Goal: Task Accomplishment & Management: Manage account settings

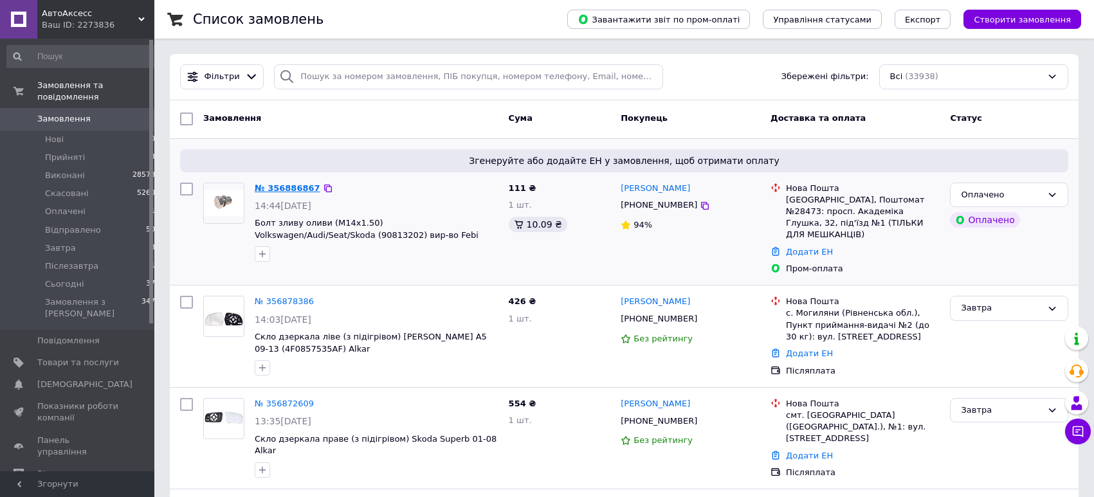
click at [297, 187] on link "№ 356886867" at bounding box center [288, 188] width 66 height 10
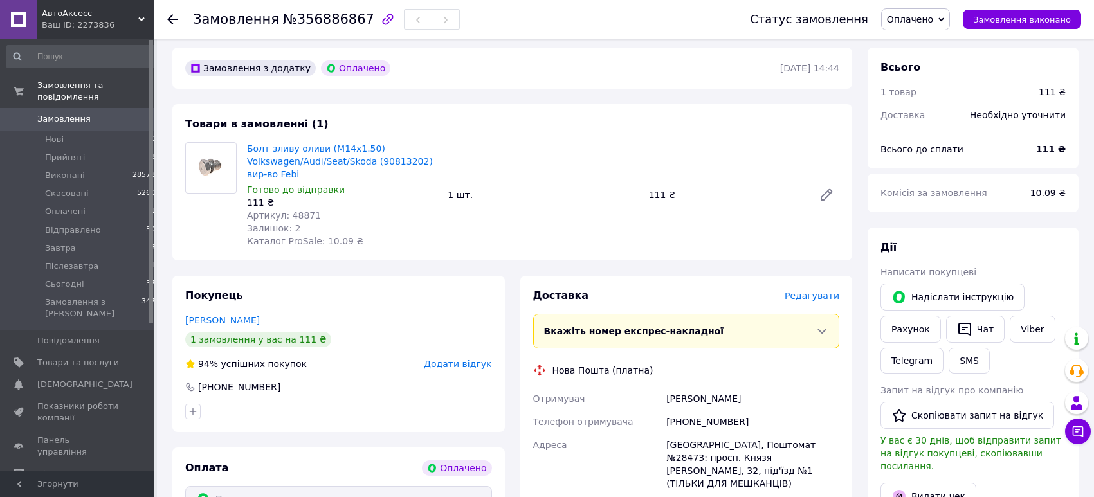
scroll to position [361, 0]
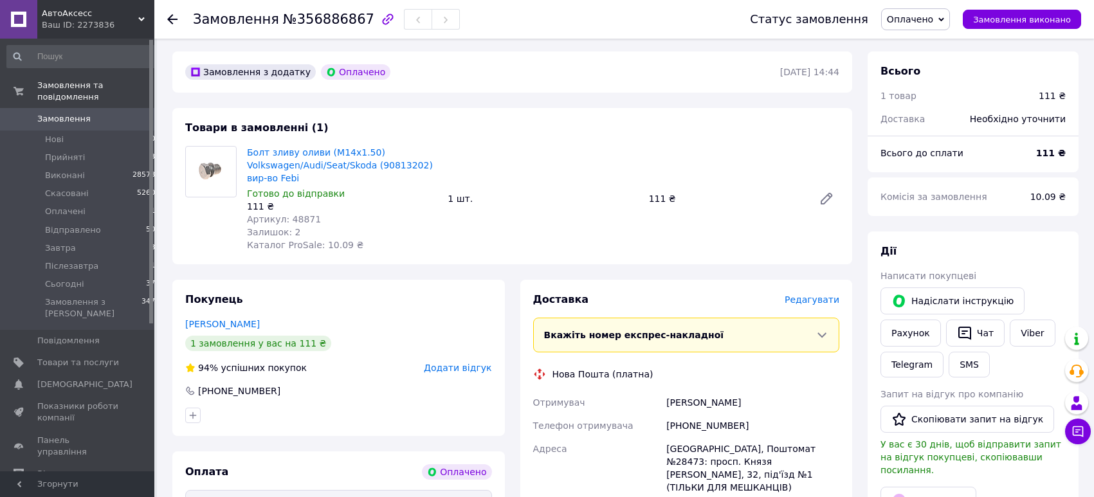
click at [301, 214] on span "Артикул: 48871" at bounding box center [284, 219] width 74 height 10
copy span "48871"
click at [1016, 320] on link "Viber" at bounding box center [1032, 333] width 45 height 27
click at [1023, 320] on link "Viber" at bounding box center [1032, 333] width 45 height 27
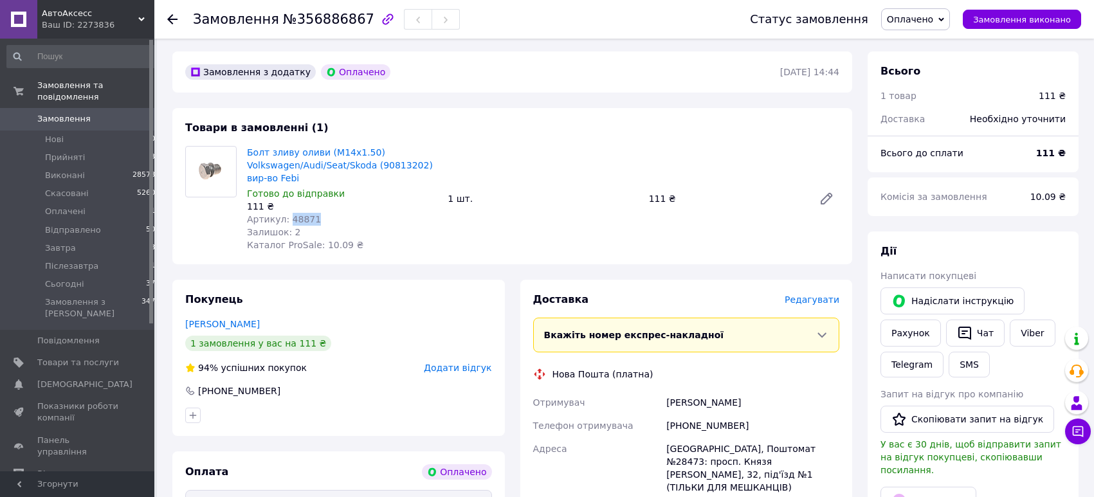
drag, startPoint x: 932, startPoint y: 23, endPoint x: 931, endPoint y: 39, distance: 15.5
click at [932, 23] on span "Оплачено" at bounding box center [910, 19] width 46 height 10
click at [931, 48] on li "Прийнято" at bounding box center [916, 44] width 69 height 19
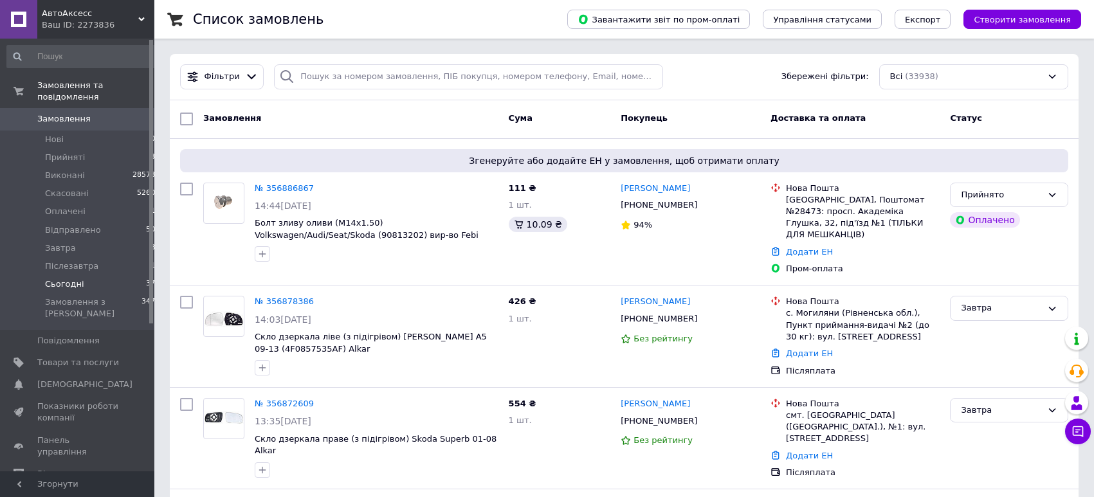
click at [91, 282] on li "Сьогодні 37" at bounding box center [81, 284] width 163 height 18
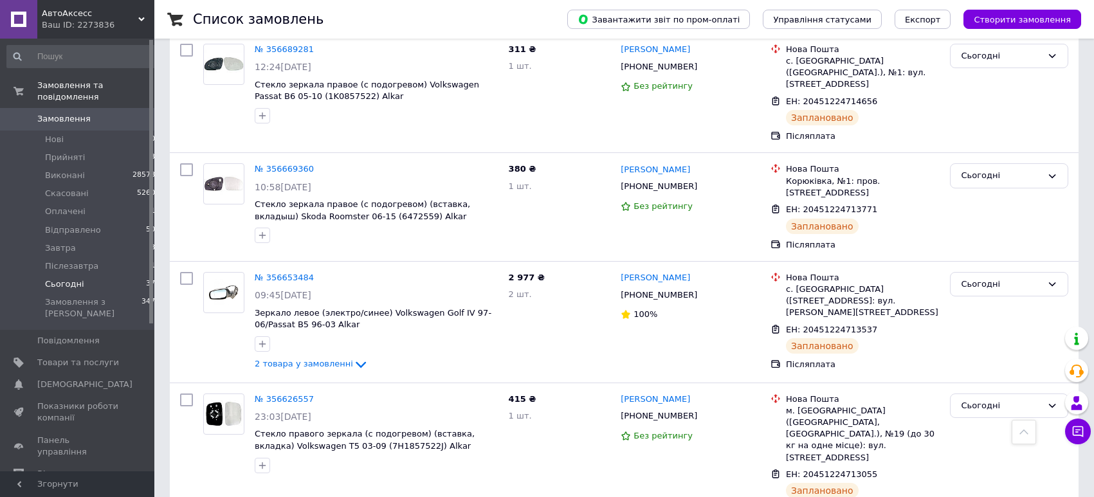
scroll to position [3969, 0]
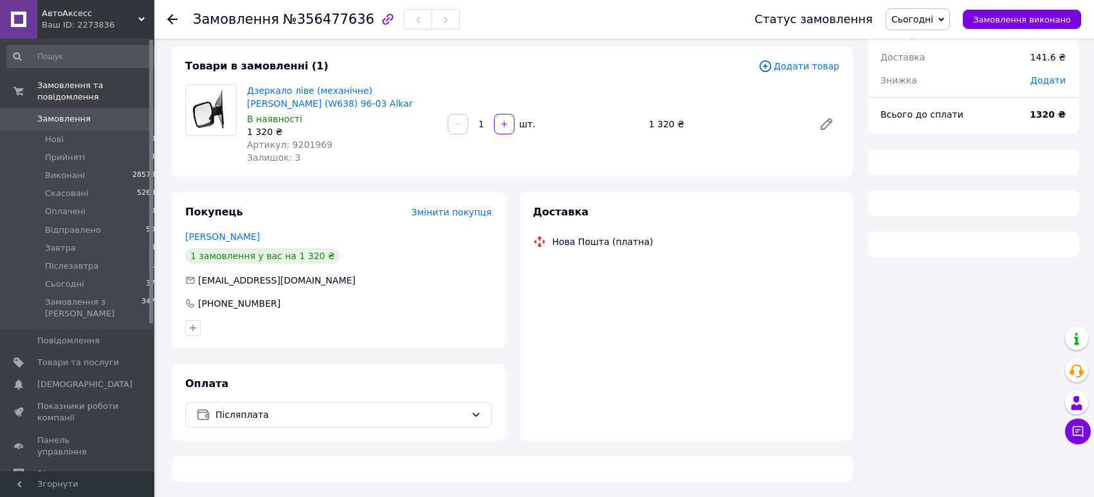
scroll to position [43, 0]
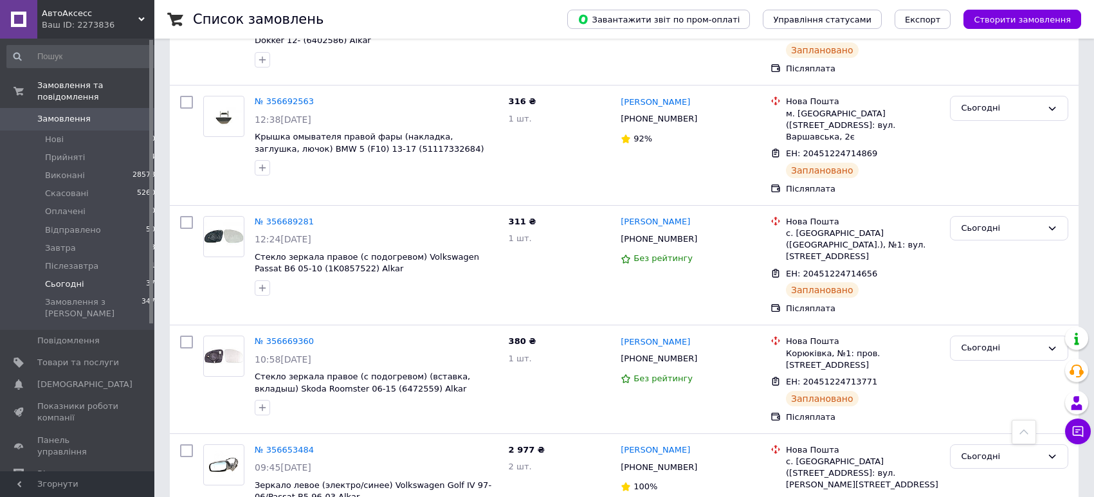
scroll to position [3756, 0]
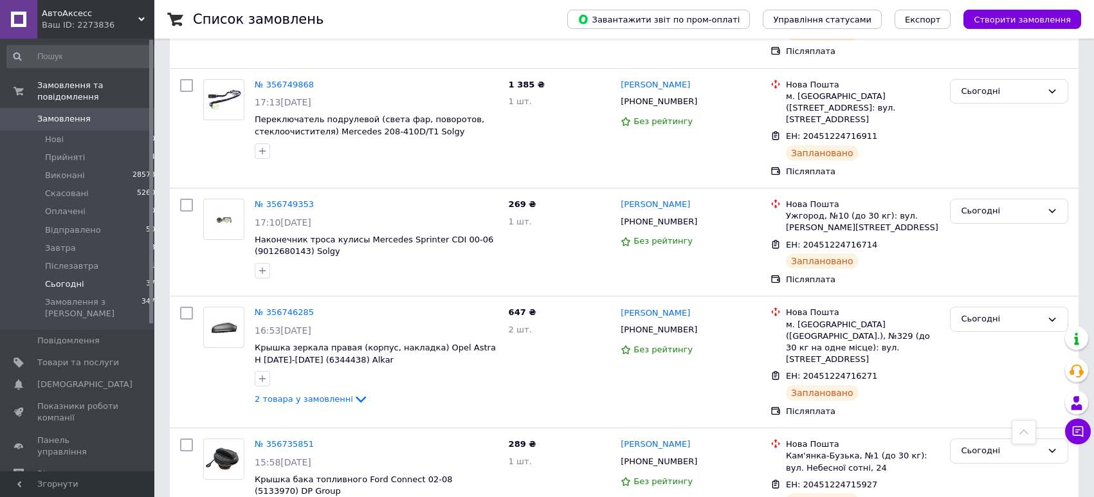
scroll to position [2919, 0]
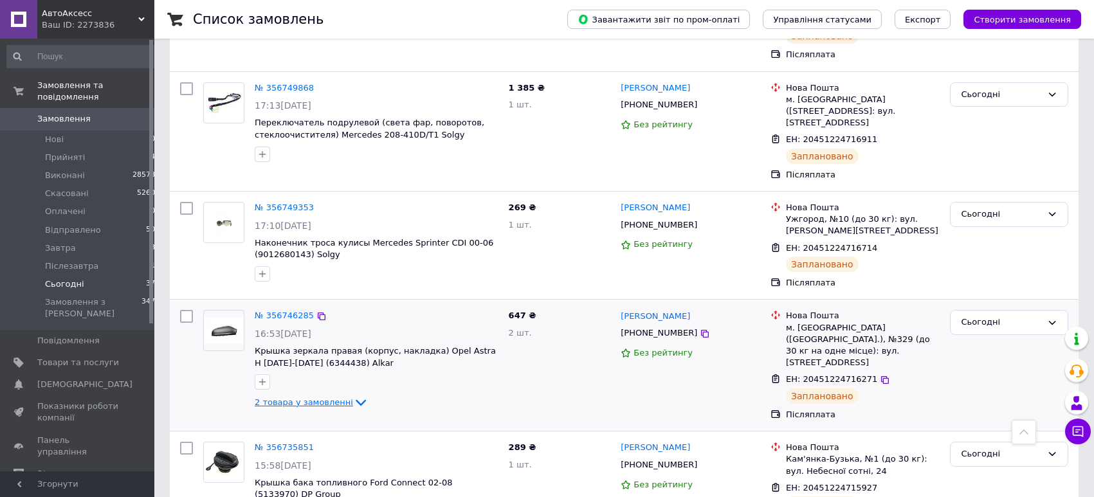
click at [307, 398] on span "2 товара у замовленні" at bounding box center [304, 403] width 98 height 10
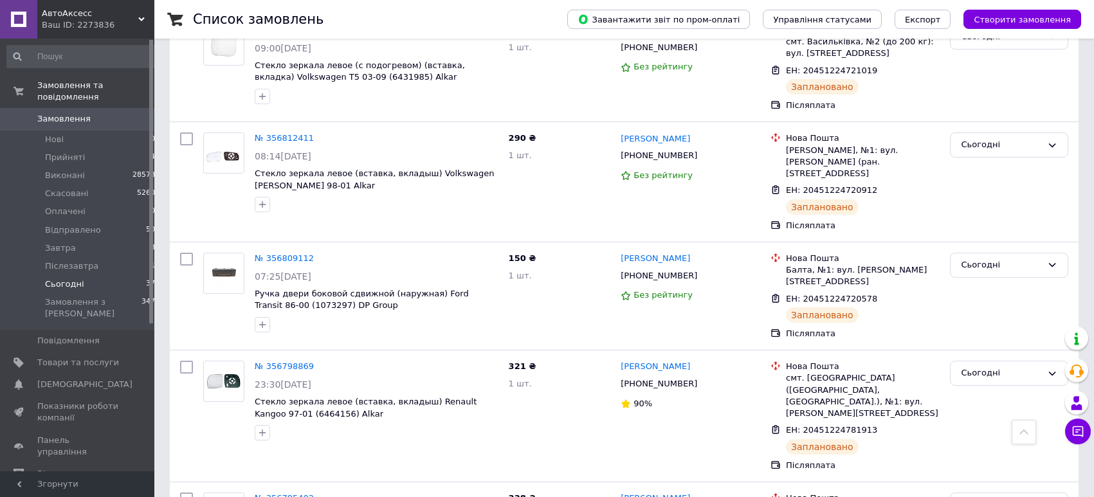
scroll to position [1109, 0]
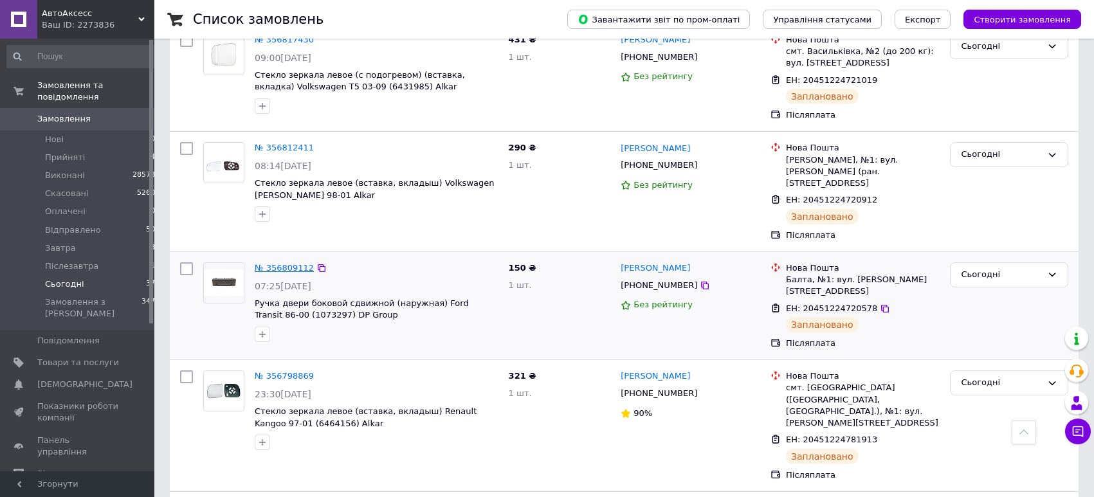
click at [302, 263] on link "№ 356809112" at bounding box center [284, 268] width 59 height 10
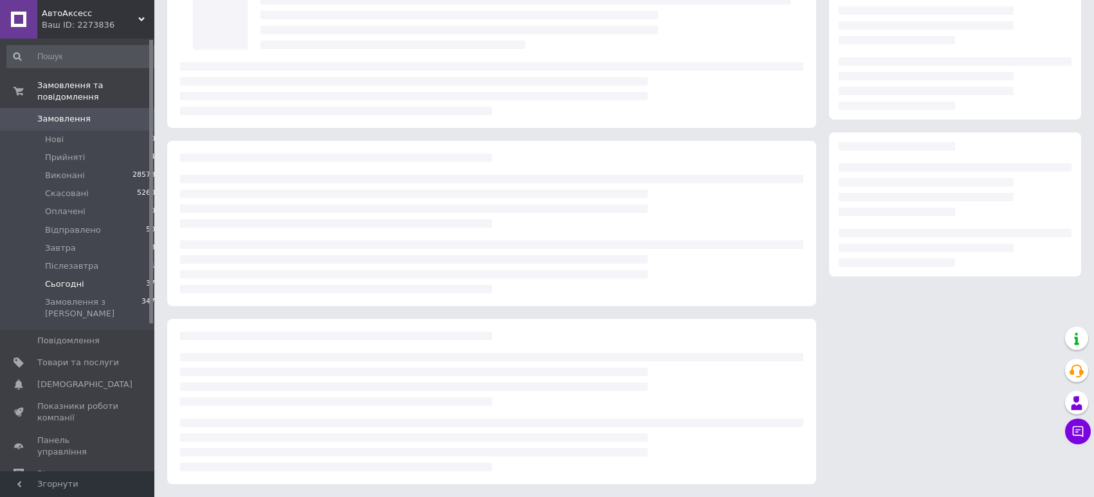
scroll to position [43, 0]
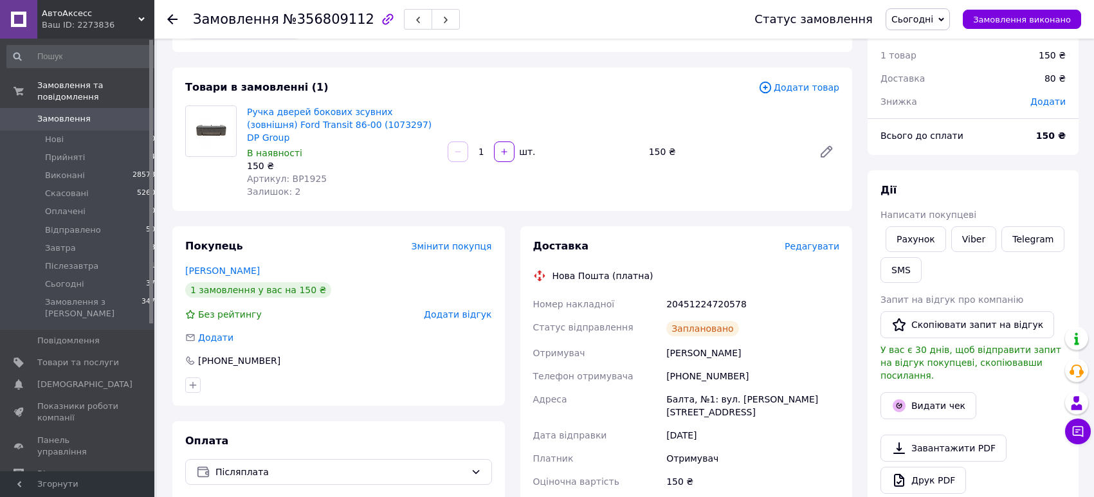
click at [302, 174] on span "Артикул: BP1925" at bounding box center [287, 179] width 80 height 10
copy span "BP1925"
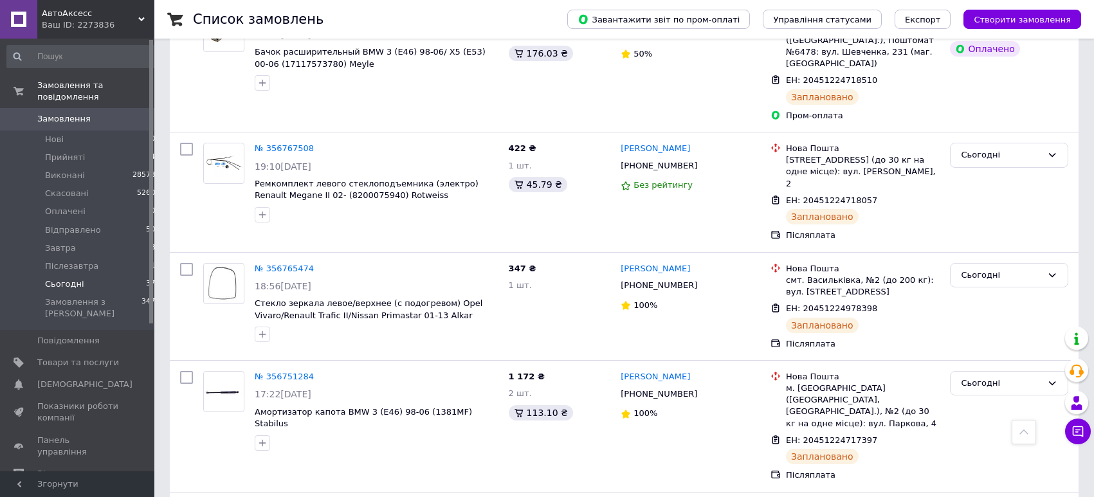
scroll to position [2490, 0]
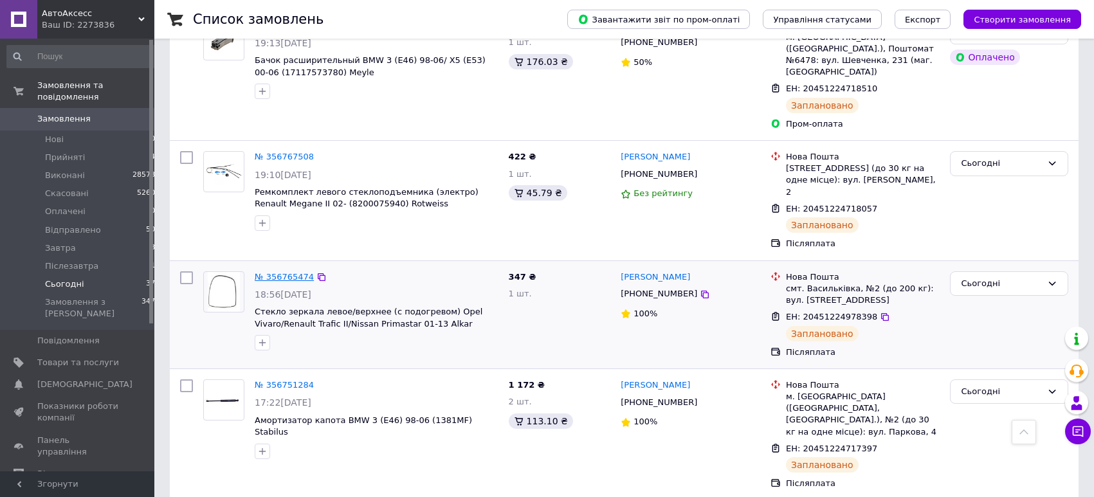
click at [295, 272] on link "№ 356765474" at bounding box center [284, 277] width 59 height 10
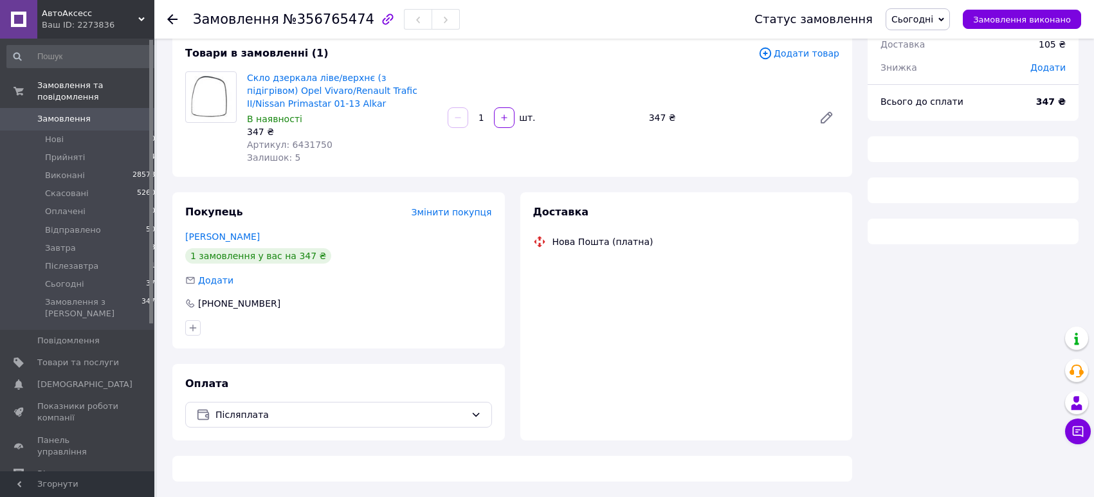
scroll to position [55, 0]
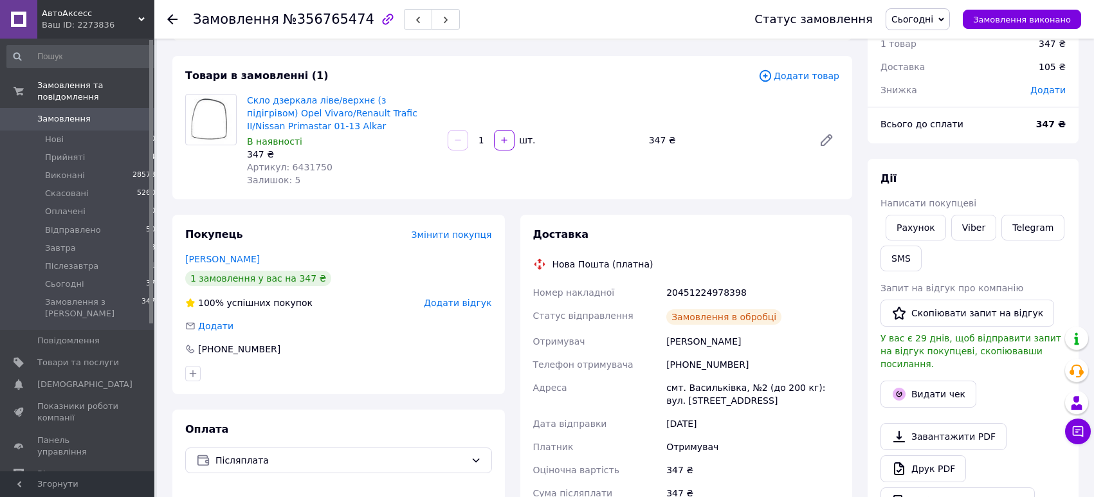
click at [295, 162] on span "Артикул: 6431750" at bounding box center [290, 167] width 86 height 10
copy span "6431750"
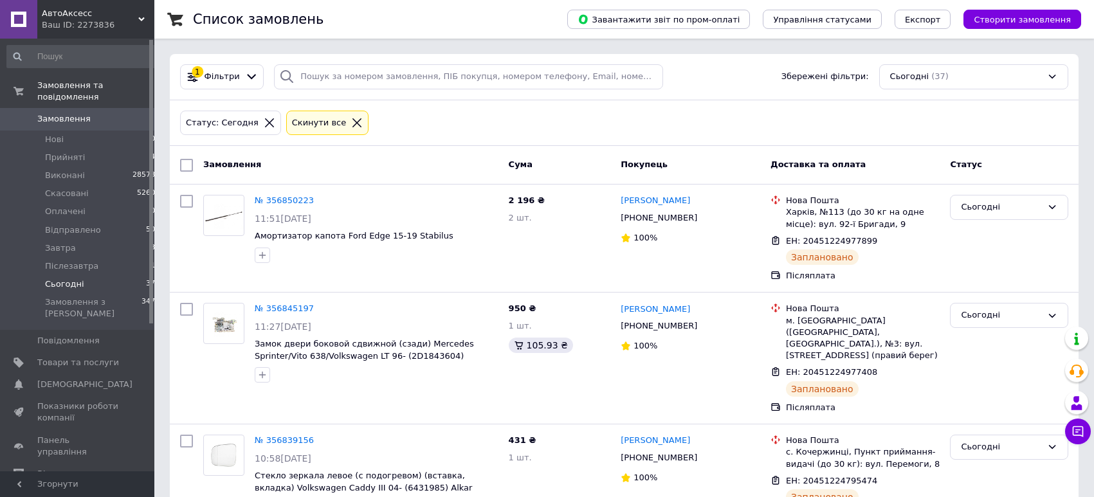
click at [353, 121] on icon at bounding box center [357, 122] width 9 height 9
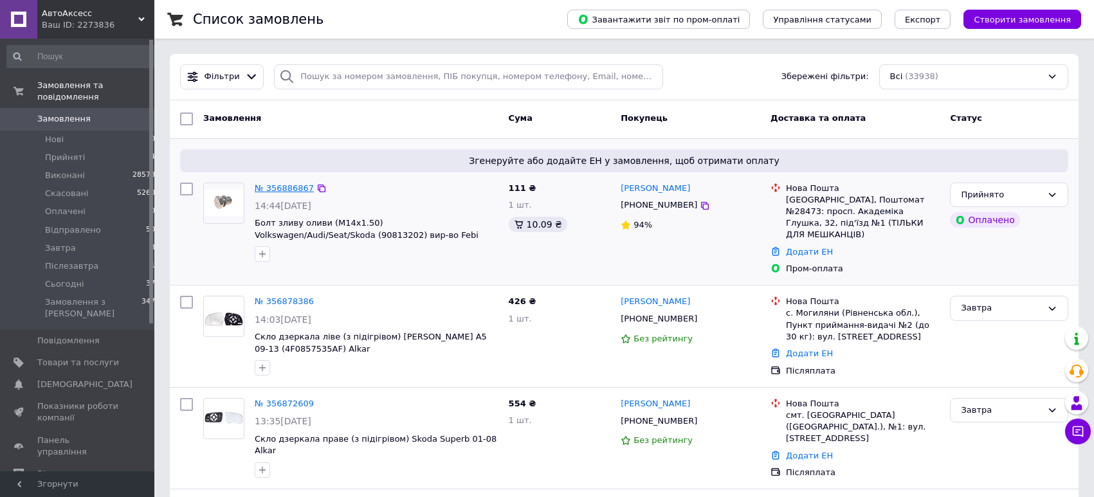
click at [290, 188] on link "№ 356886867" at bounding box center [284, 188] width 59 height 10
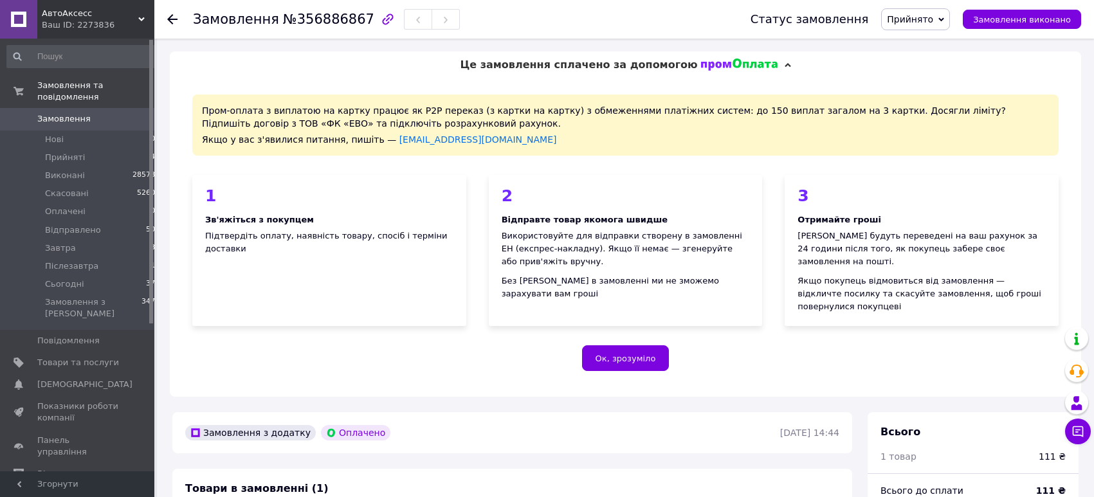
drag, startPoint x: 938, startPoint y: 21, endPoint x: 930, endPoint y: 90, distance: 69.3
click at [933, 22] on span "Прийнято" at bounding box center [910, 19] width 46 height 10
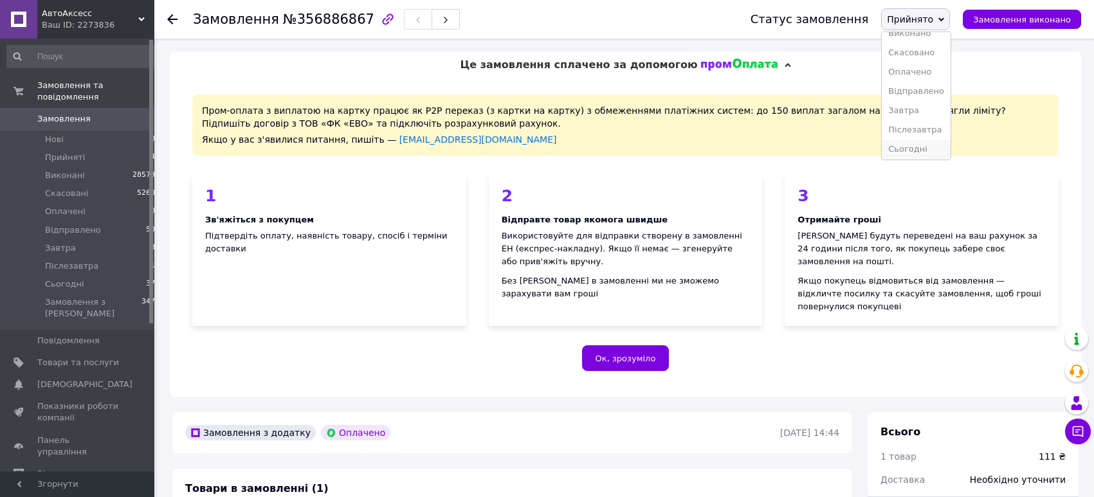
click at [922, 140] on li "Сьогодні" at bounding box center [916, 149] width 69 height 19
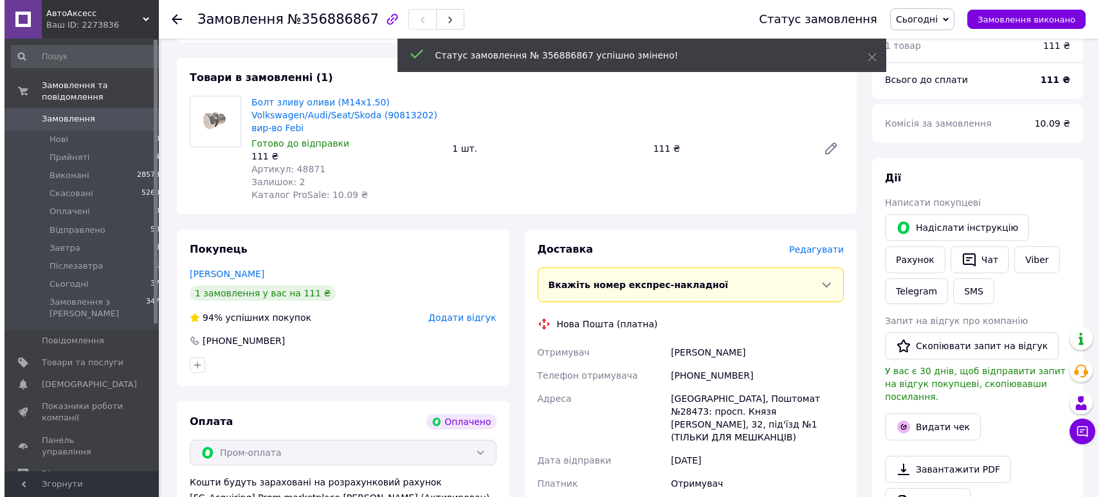
scroll to position [413, 0]
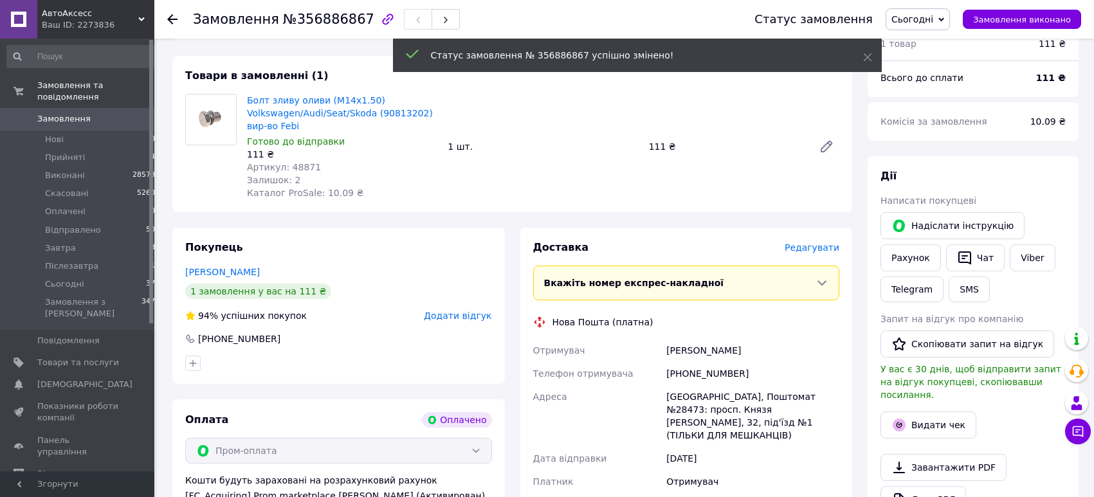
click at [811, 243] on span "Редагувати" at bounding box center [812, 248] width 55 height 10
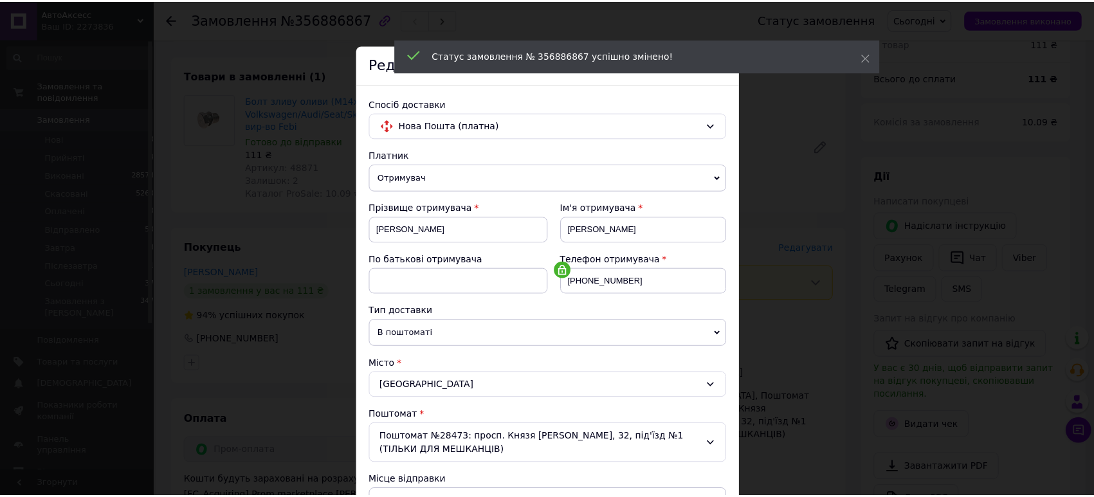
scroll to position [342, 0]
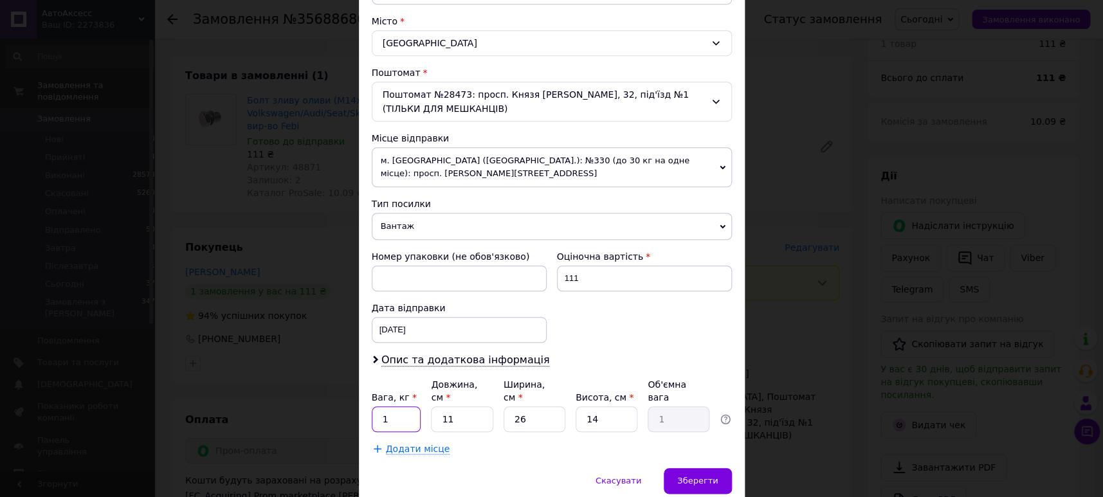
click at [394, 407] on input "1" at bounding box center [397, 420] width 50 height 26
type input "0.5"
click at [532, 407] on input "26" at bounding box center [535, 420] width 62 height 26
type input "1"
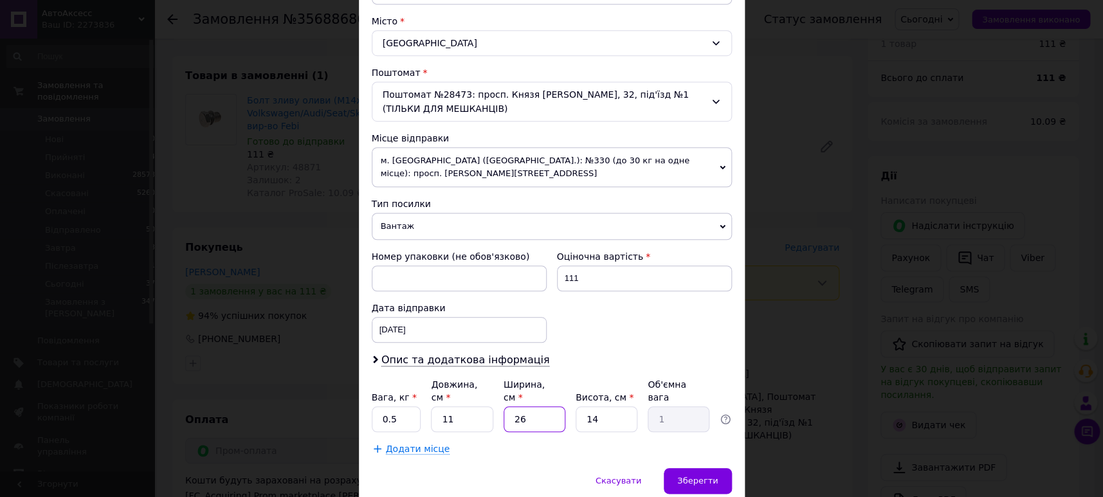
type input "0.1"
type input "10"
type input "0.39"
type input "10"
click at [684, 476] on span "Зберегти" at bounding box center [697, 481] width 41 height 10
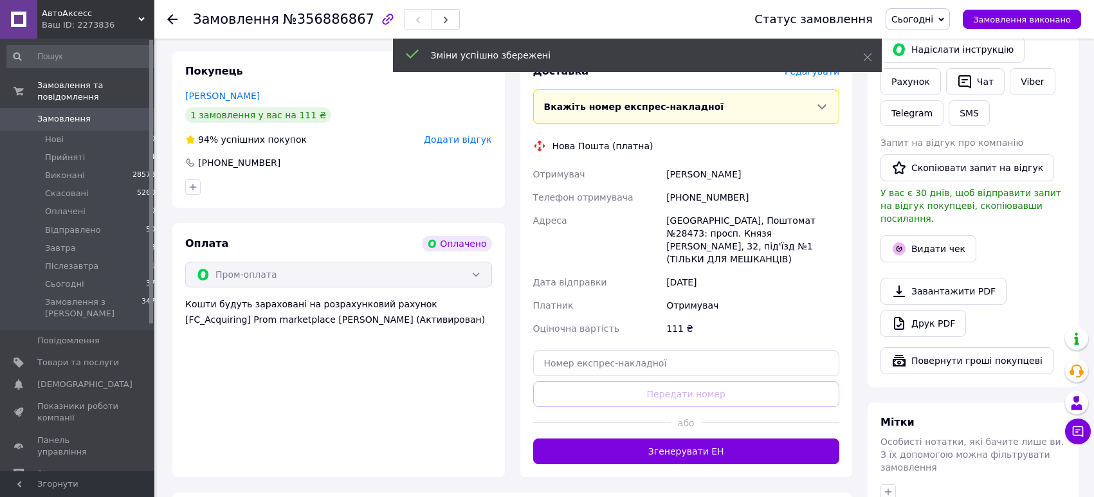
scroll to position [594, 0]
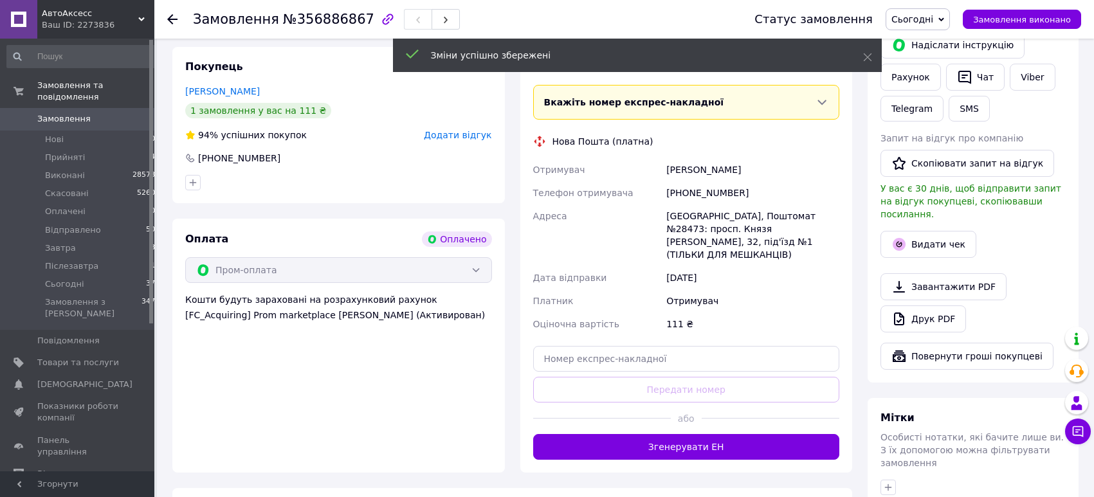
drag, startPoint x: 759, startPoint y: 351, endPoint x: 752, endPoint y: 352, distance: 7.1
click at [756, 434] on button "Згенерувати ЕН" at bounding box center [686, 447] width 307 height 26
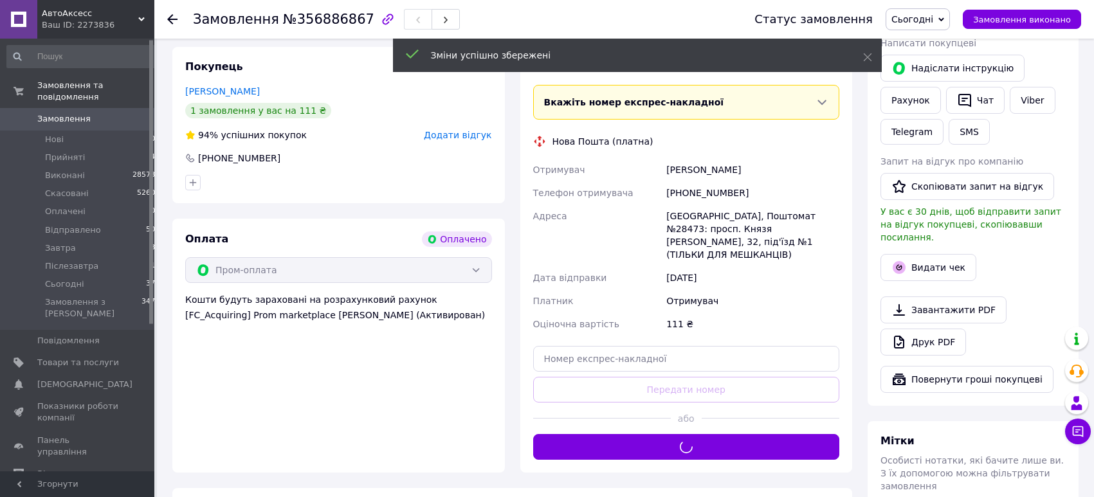
scroll to position [0, 0]
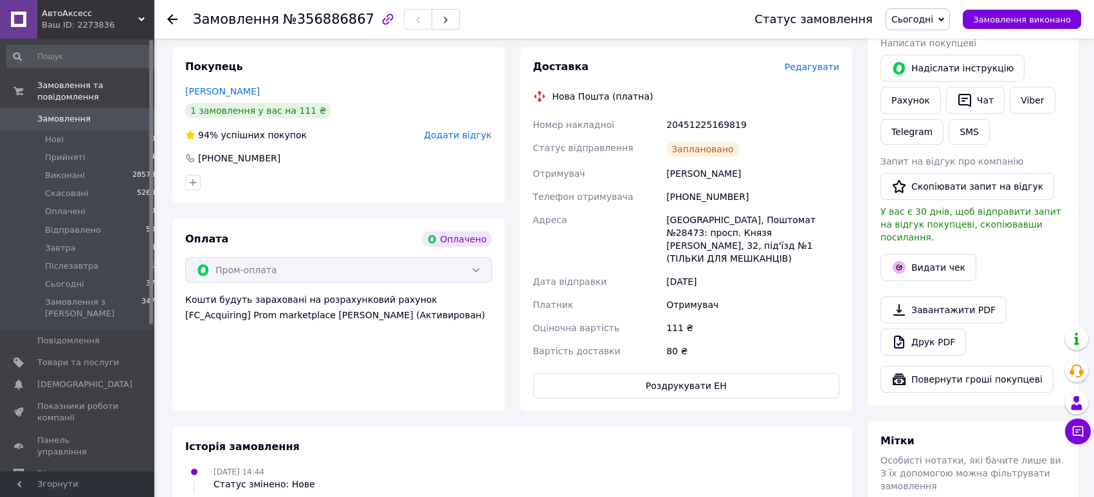
click at [90, 124] on span "Замовлення" at bounding box center [78, 119] width 82 height 12
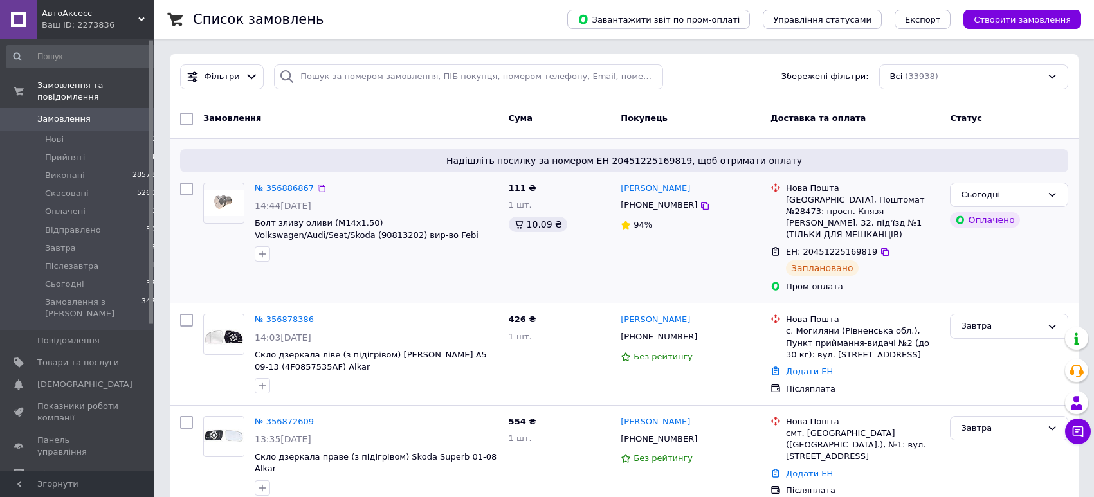
click at [298, 185] on link "№ 356886867" at bounding box center [284, 188] width 59 height 10
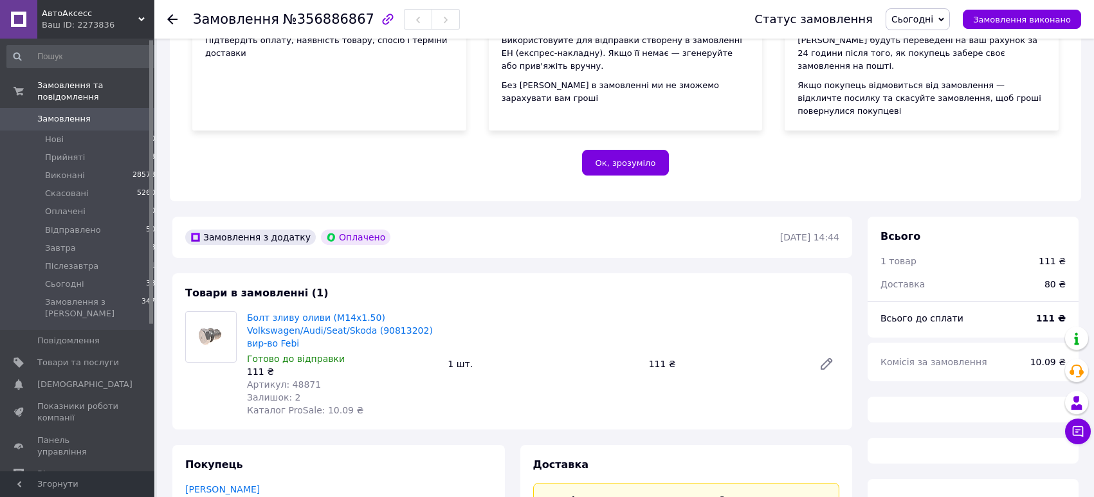
scroll to position [197, 0]
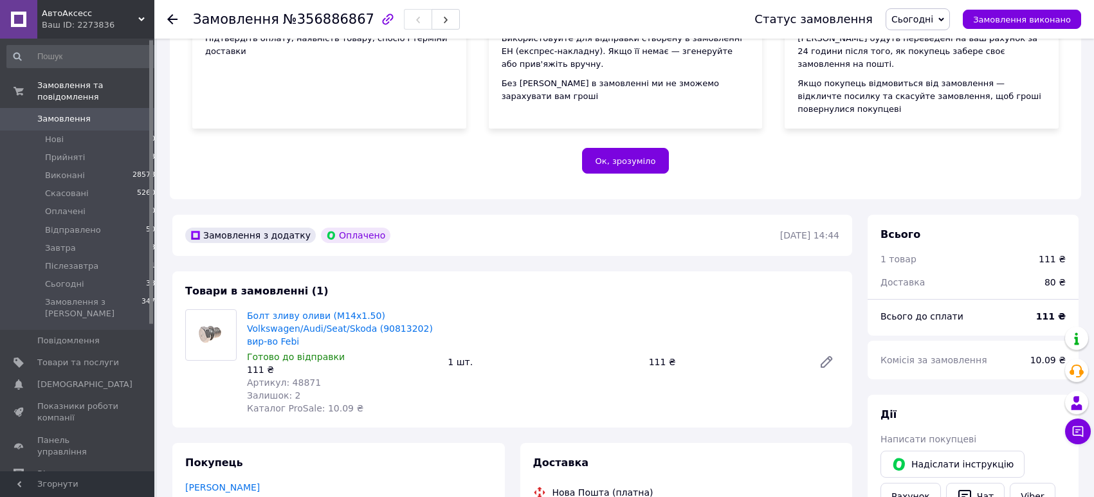
click at [290, 378] on span "Артикул: 48871" at bounding box center [284, 383] width 74 height 10
copy span "48871"
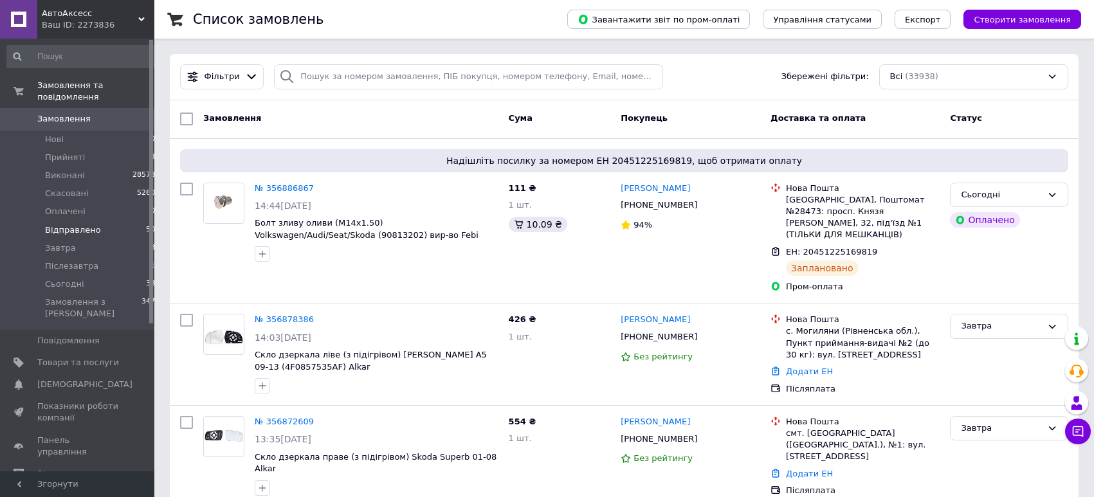
click at [108, 235] on li "Відправлено 50" at bounding box center [81, 230] width 163 height 18
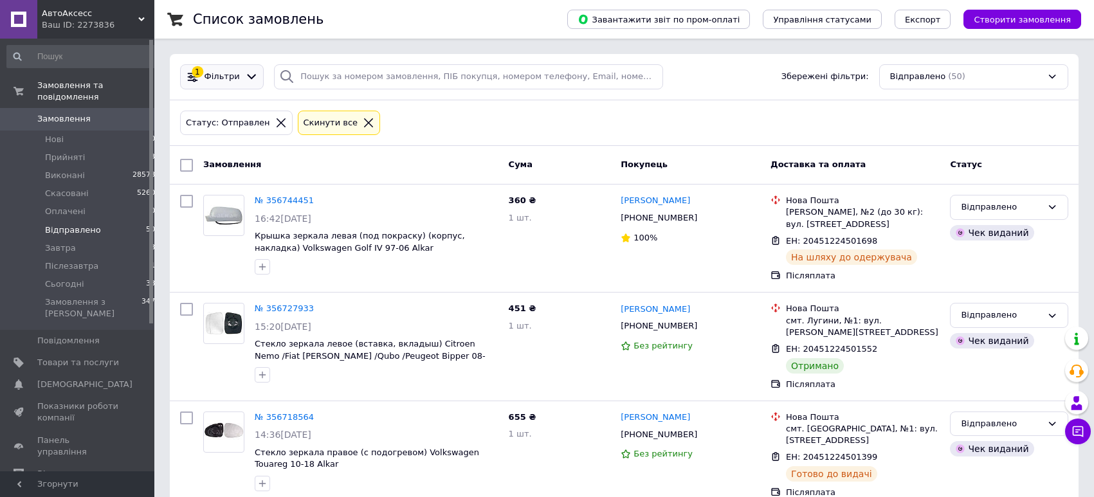
click at [246, 84] on div "1 Фільтри" at bounding box center [222, 76] width 84 height 25
click at [248, 79] on icon at bounding box center [252, 77] width 14 height 14
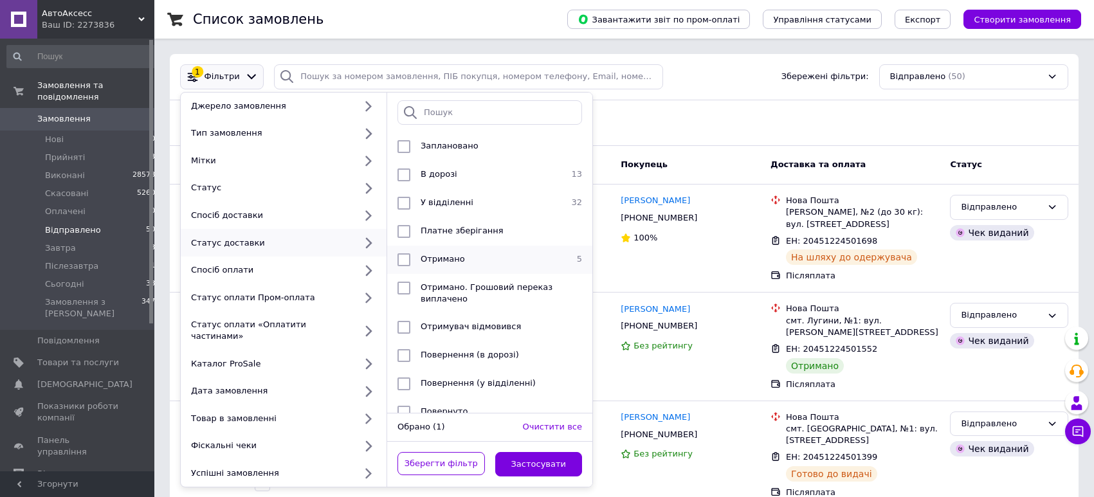
click at [404, 259] on input "checkbox" at bounding box center [404, 259] width 13 height 13
checkbox input "true"
click at [519, 456] on button "Застосувати" at bounding box center [538, 464] width 87 height 25
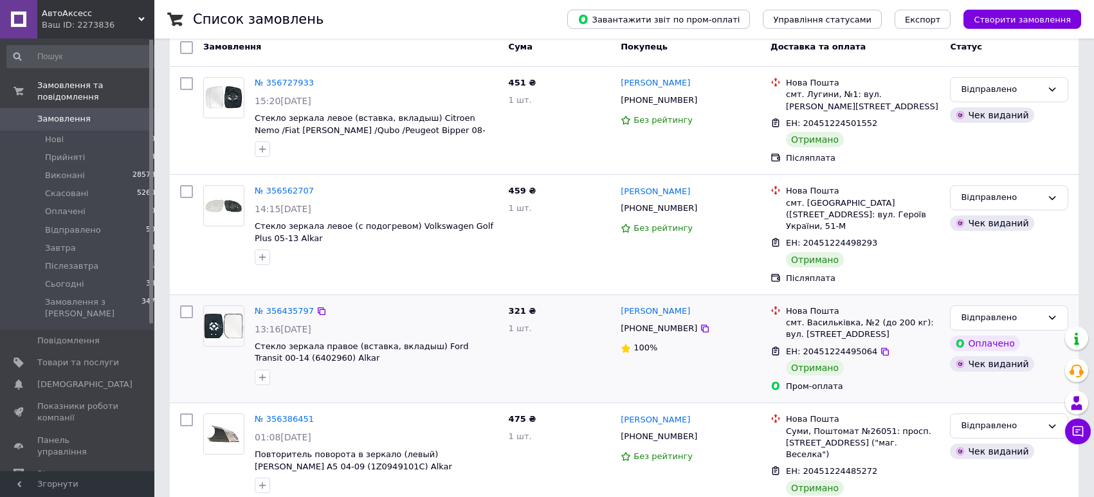
scroll to position [116, 0]
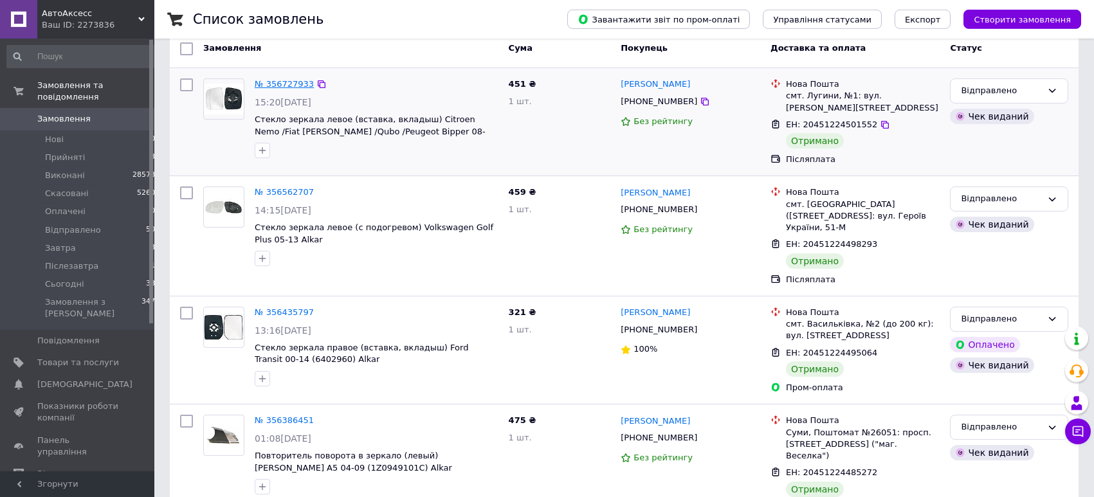
click at [290, 82] on link "№ 356727933" at bounding box center [284, 84] width 59 height 10
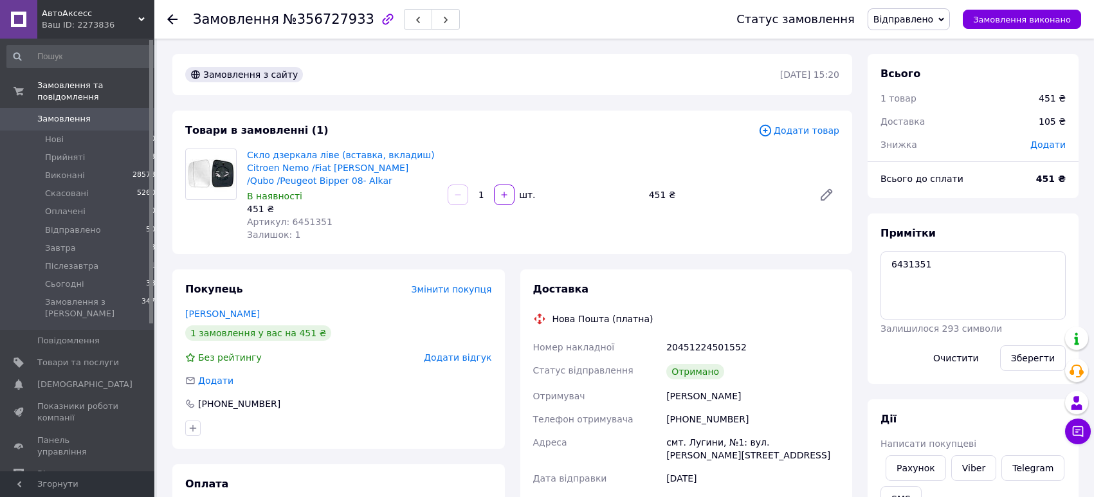
click at [295, 217] on span "Артикул: 6451351" at bounding box center [290, 222] width 86 height 10
click at [917, 255] on textarea "6431351" at bounding box center [973, 286] width 185 height 68
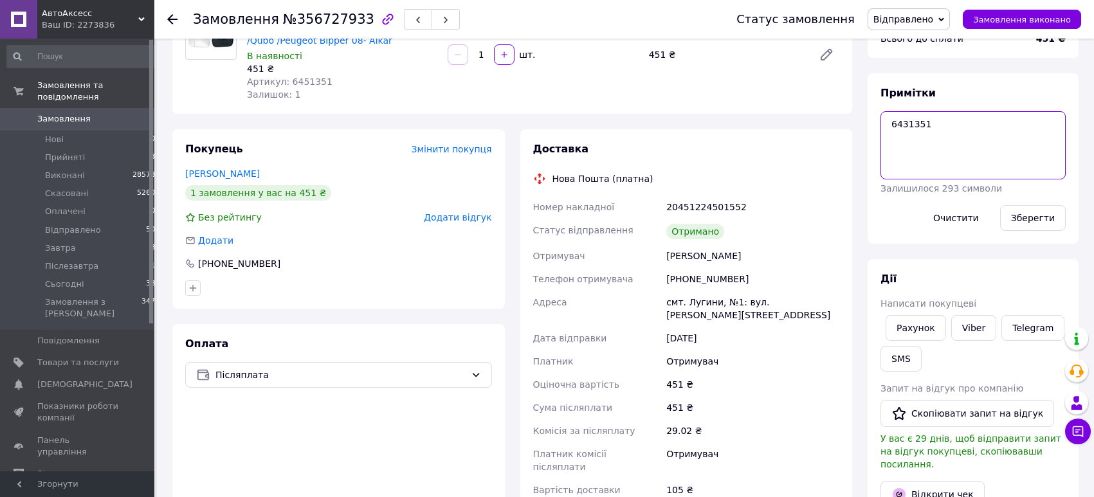
scroll to position [142, 0]
click at [971, 315] on link "Viber" at bounding box center [973, 327] width 45 height 26
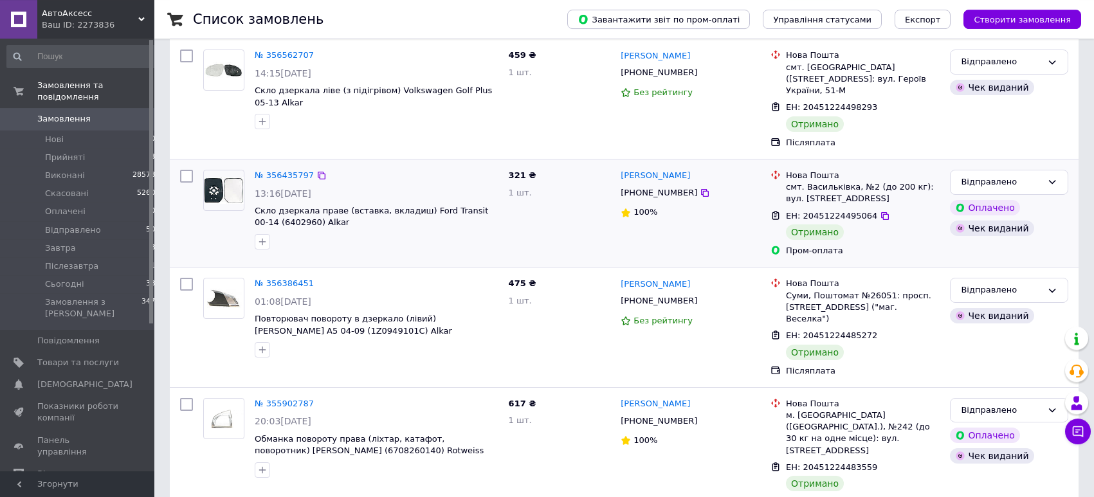
scroll to position [255, 0]
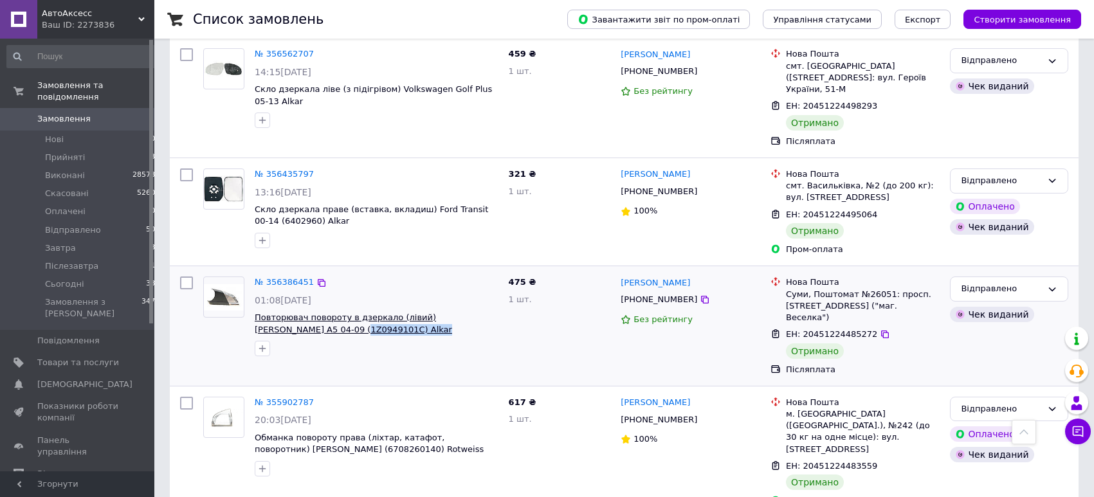
drag, startPoint x: 285, startPoint y: 325, endPoint x: 285, endPoint y: 318, distance: 7.1
click at [285, 318] on div "№ 356386451 01:08[DATE] Повторювач повороту в дзеркало (лівий) [PERSON_NAME] A5…" at bounding box center [377, 316] width 254 height 90
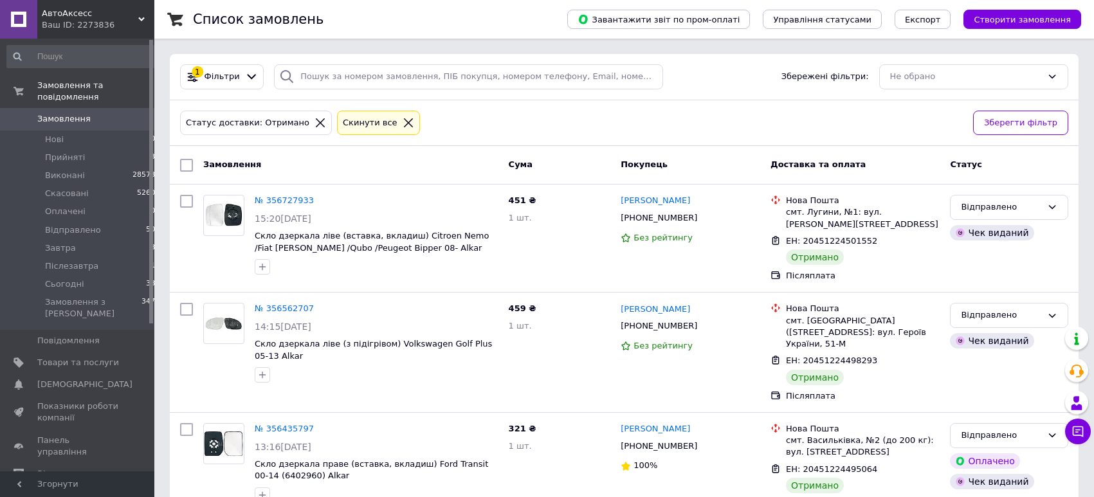
click at [190, 162] on input "checkbox" at bounding box center [186, 165] width 13 height 13
checkbox input "true"
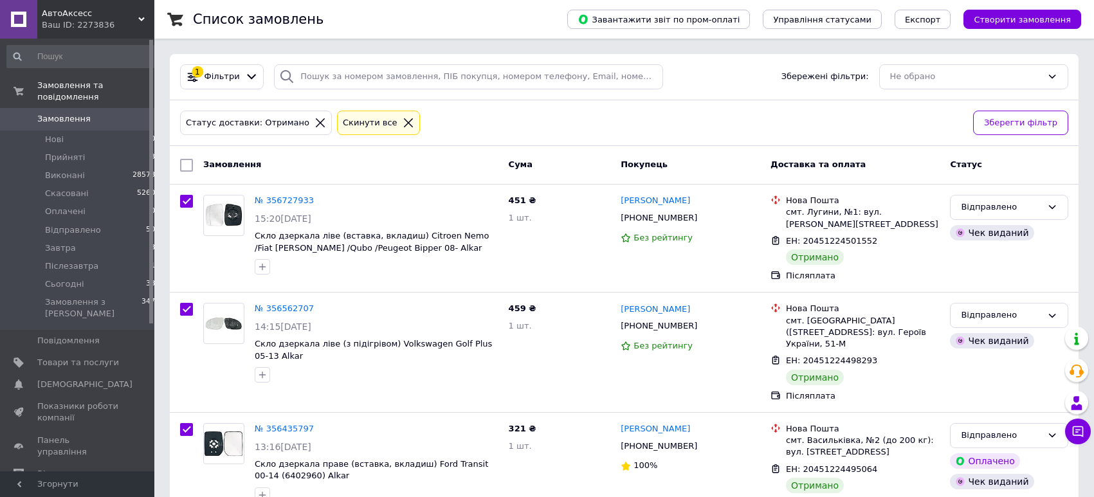
checkbox input "true"
drag, startPoint x: 266, startPoint y: 165, endPoint x: 265, endPoint y: 195, distance: 30.2
click at [265, 165] on span "Дії для 5 замовлень" at bounding box center [246, 166] width 87 height 12
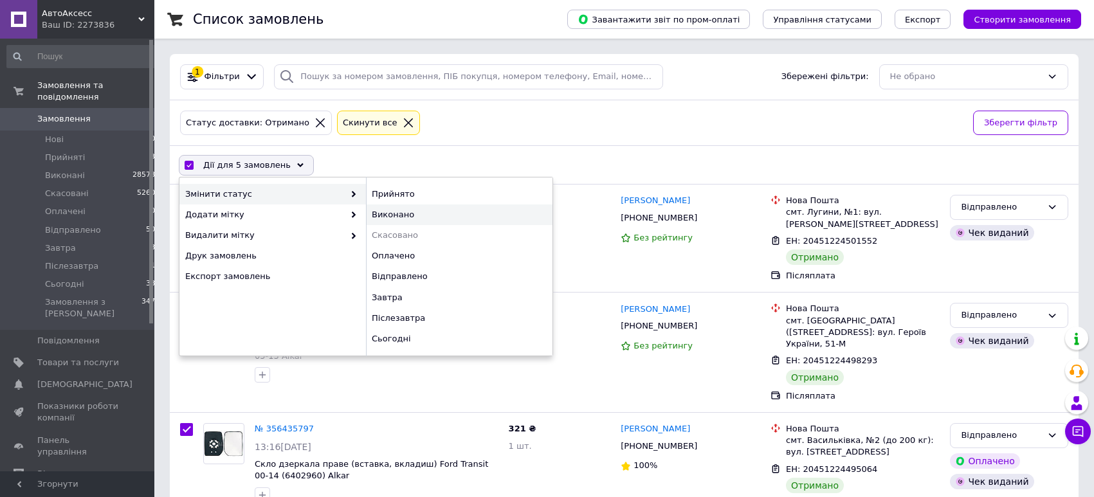
click at [399, 213] on div "Виконано" at bounding box center [459, 215] width 187 height 21
checkbox input "false"
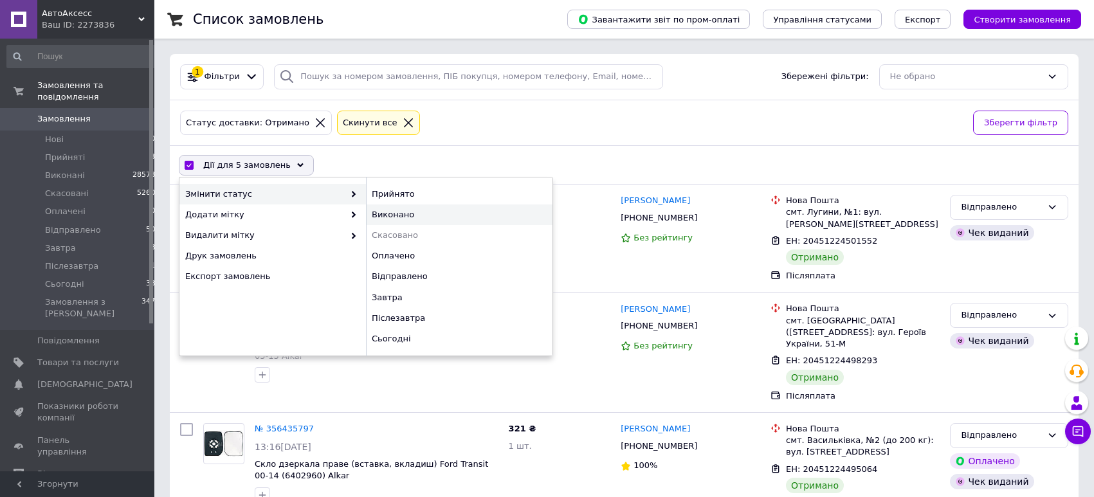
checkbox input "false"
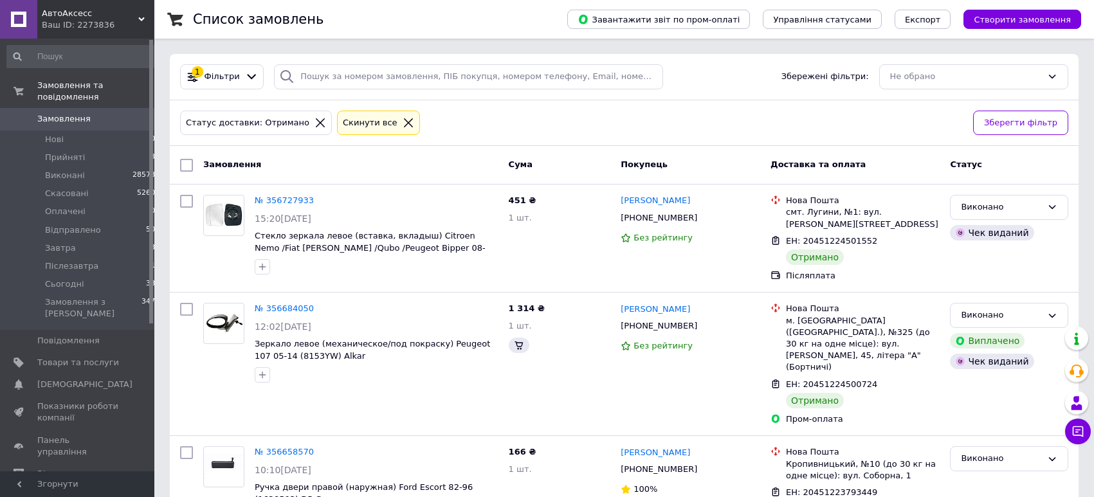
click at [403, 125] on icon at bounding box center [409, 123] width 12 height 12
